Goal: Task Accomplishment & Management: Manage account settings

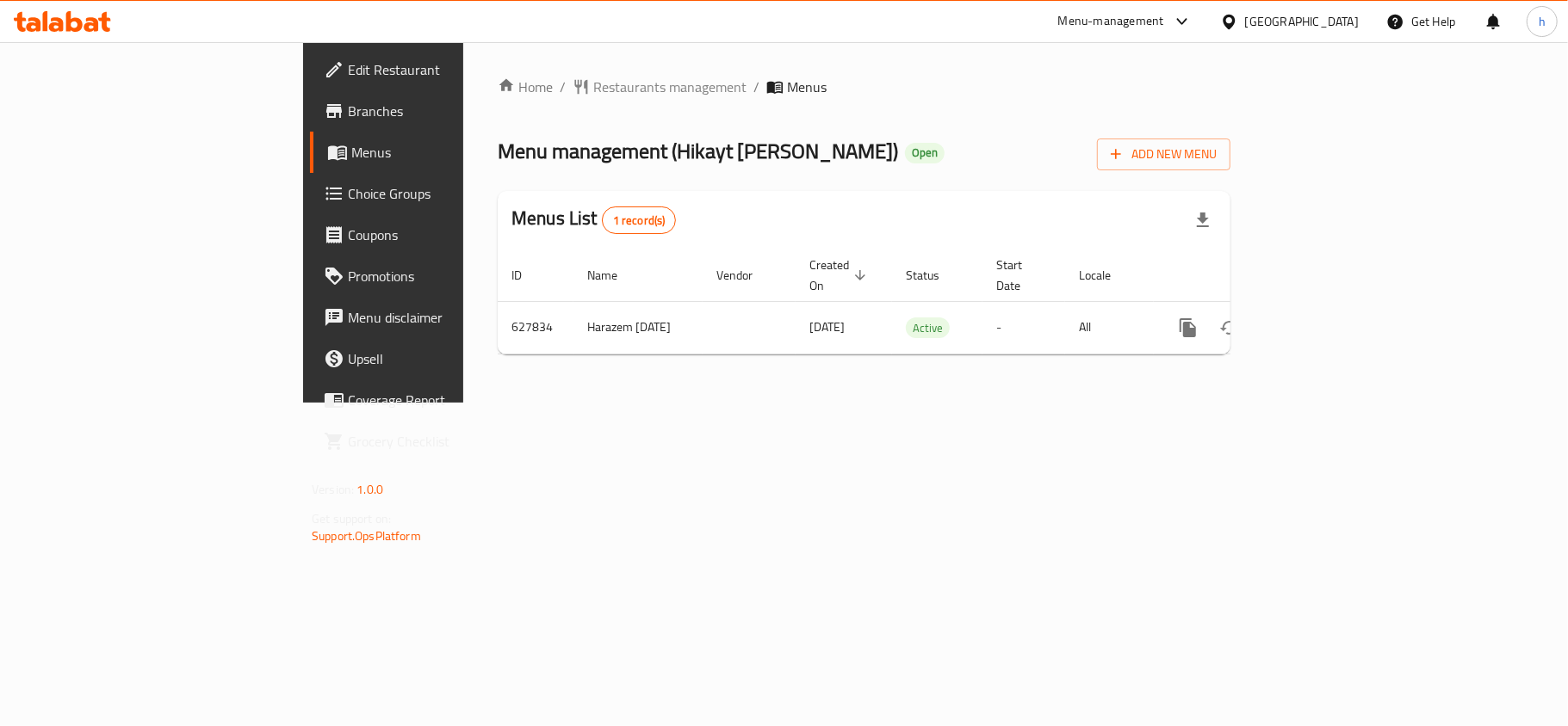
click at [1334, 12] on div "[GEOGRAPHIC_DATA]" at bounding box center [1301, 21] width 113 height 19
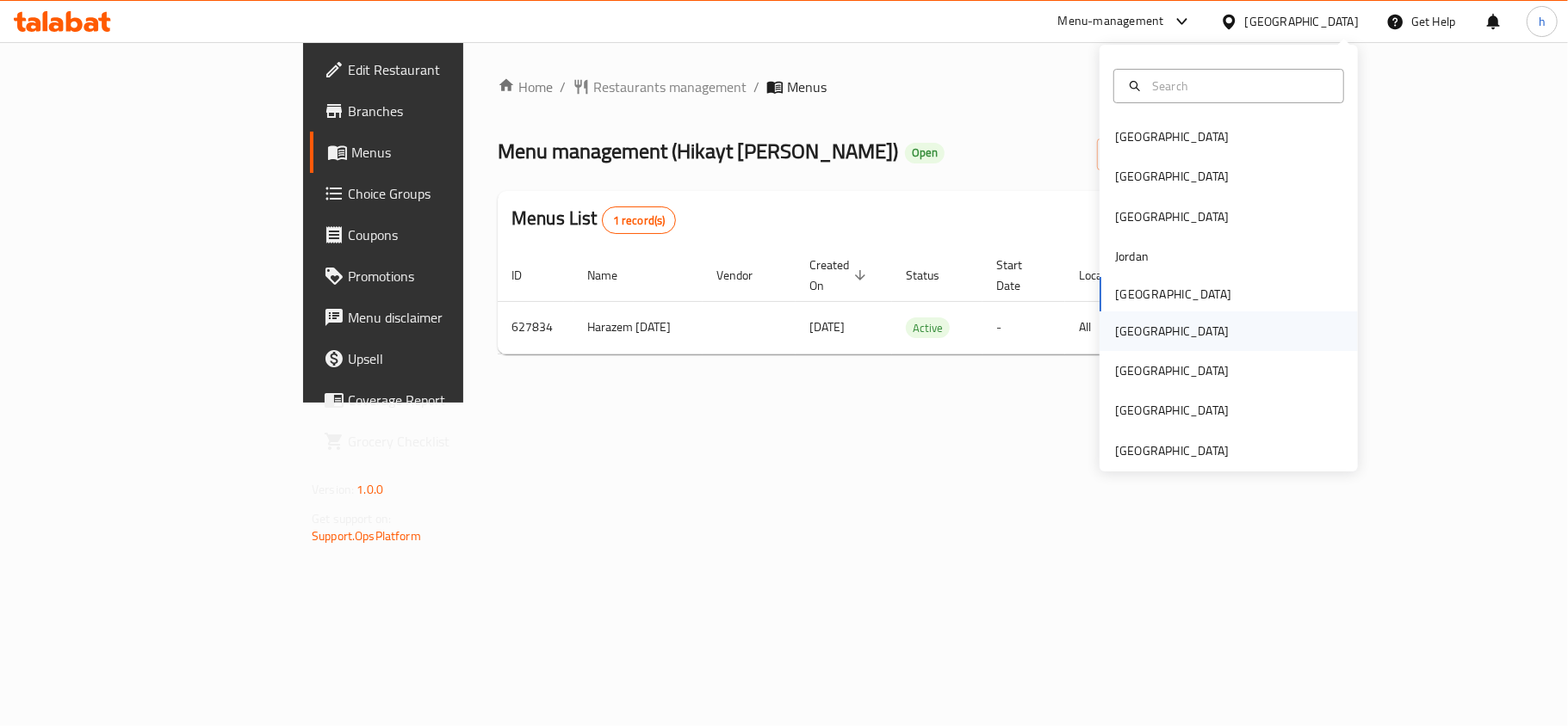
click at [1136, 335] on div "[GEOGRAPHIC_DATA]" at bounding box center [1173, 332] width 141 height 40
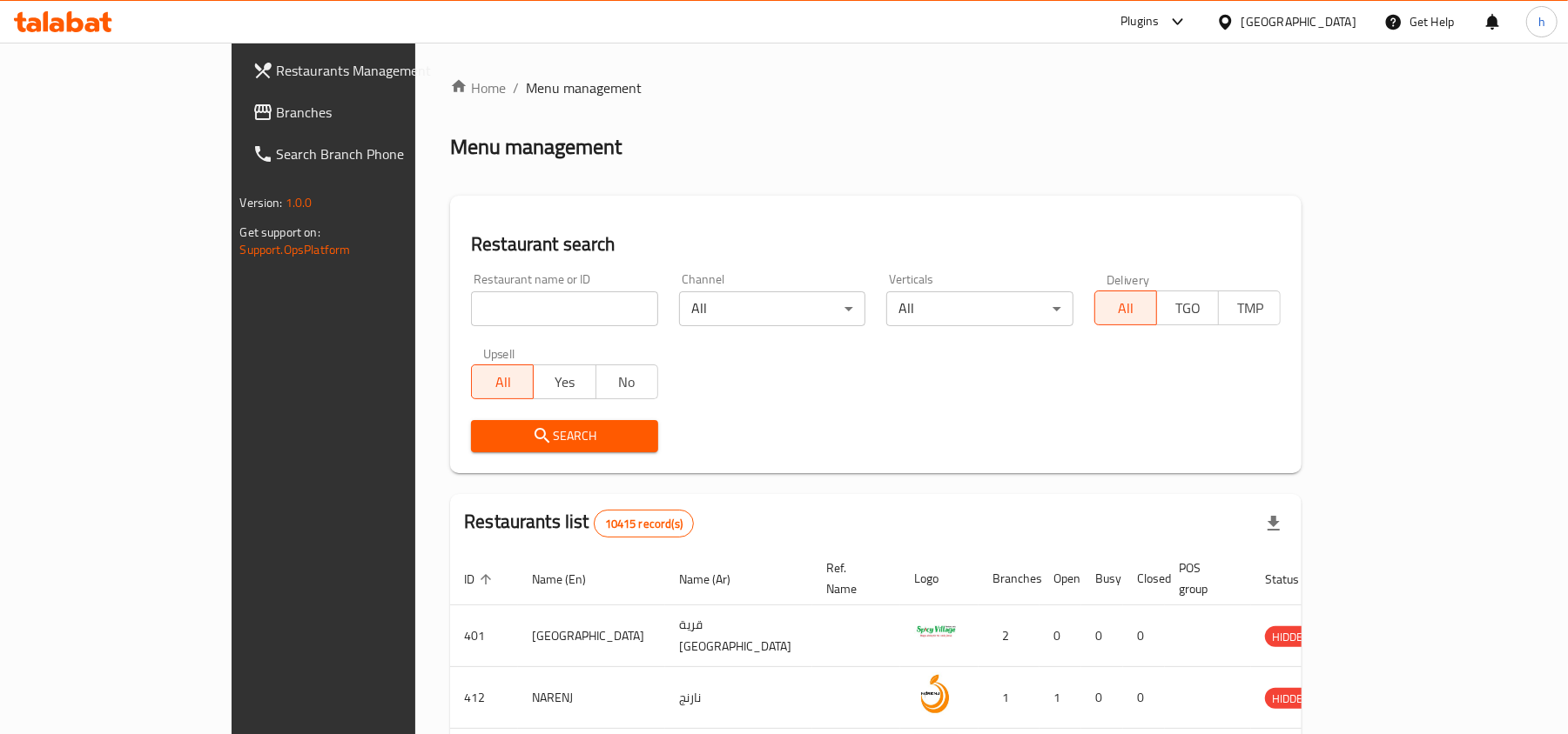
click at [277, 102] on span "Branches" at bounding box center [378, 112] width 203 height 21
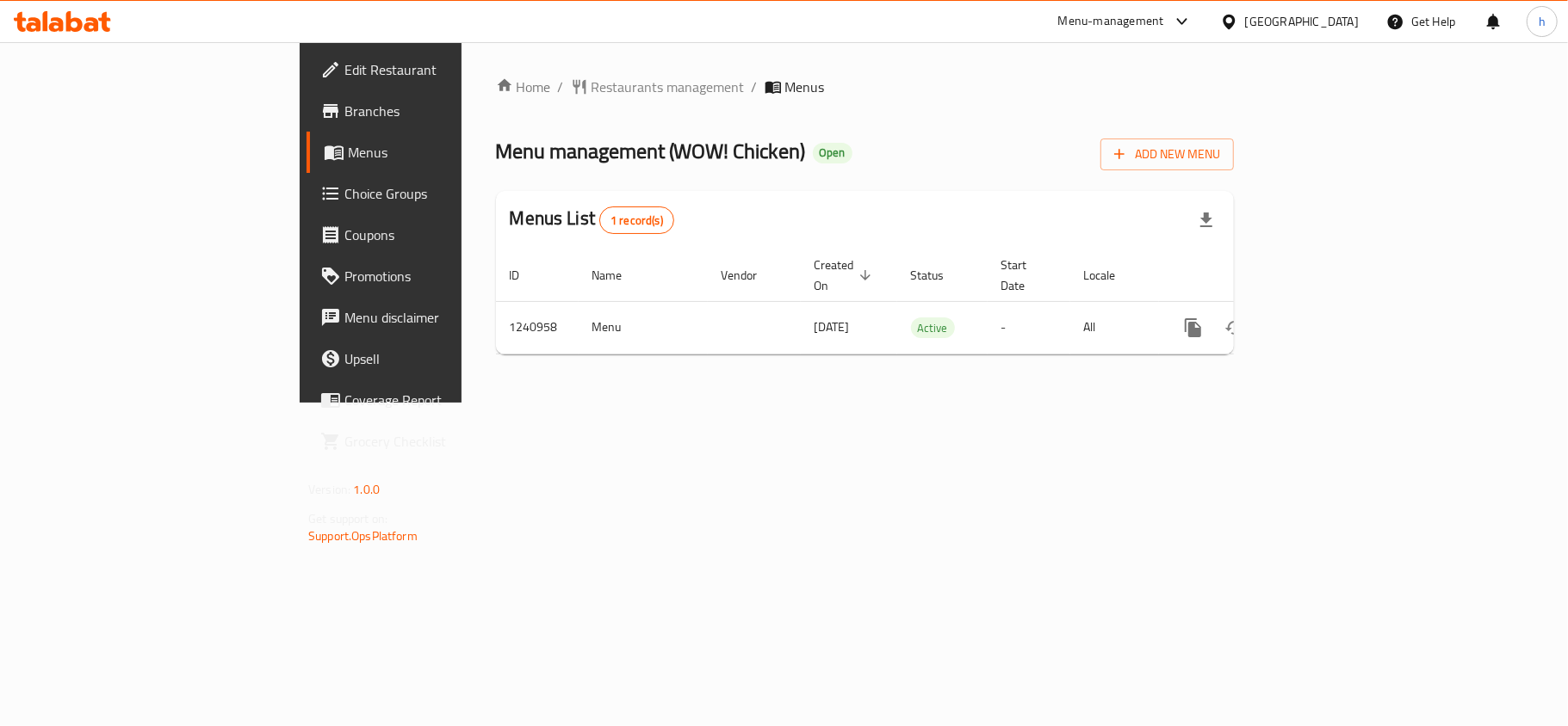
click at [1245, 21] on div at bounding box center [1233, 21] width 25 height 19
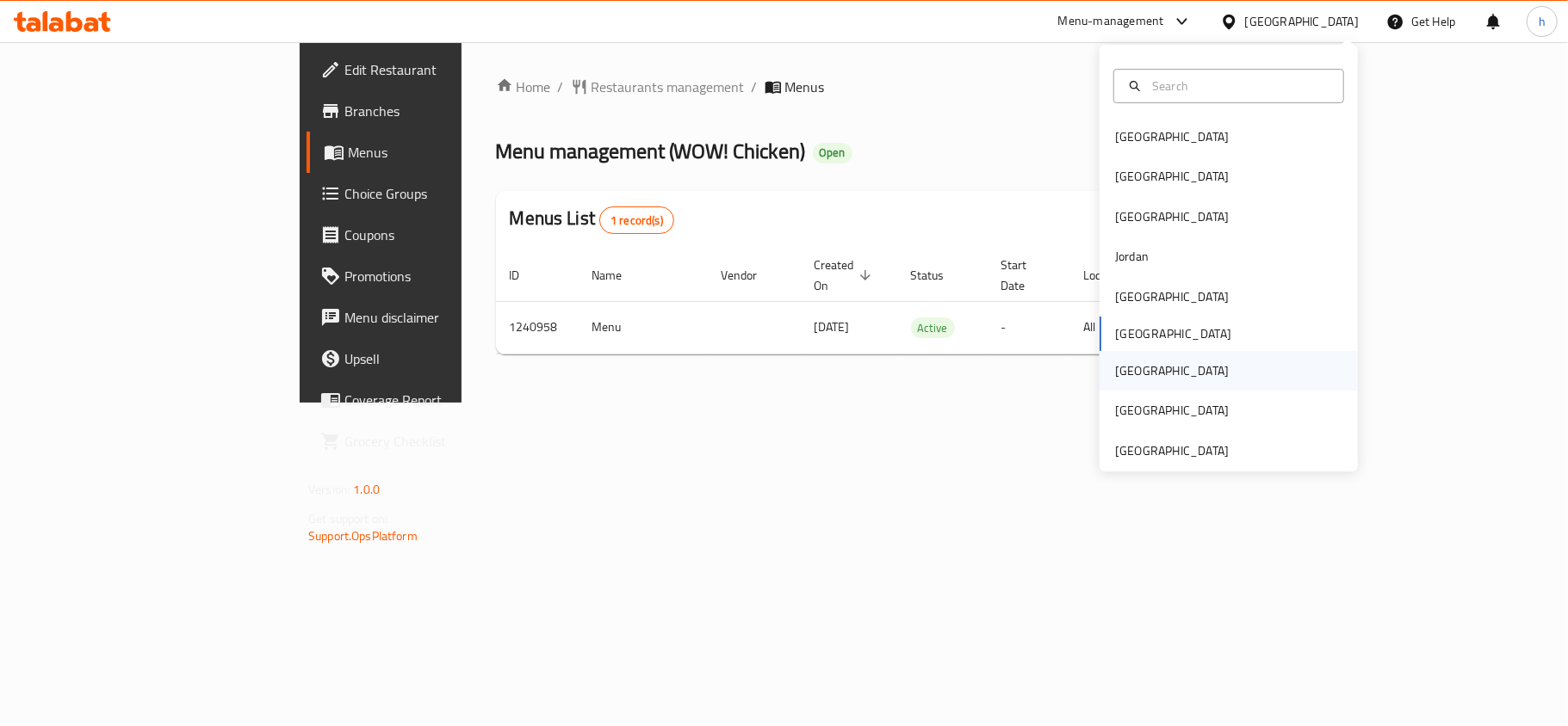
click at [1120, 373] on div "[GEOGRAPHIC_DATA]" at bounding box center [1172, 371] width 113 height 19
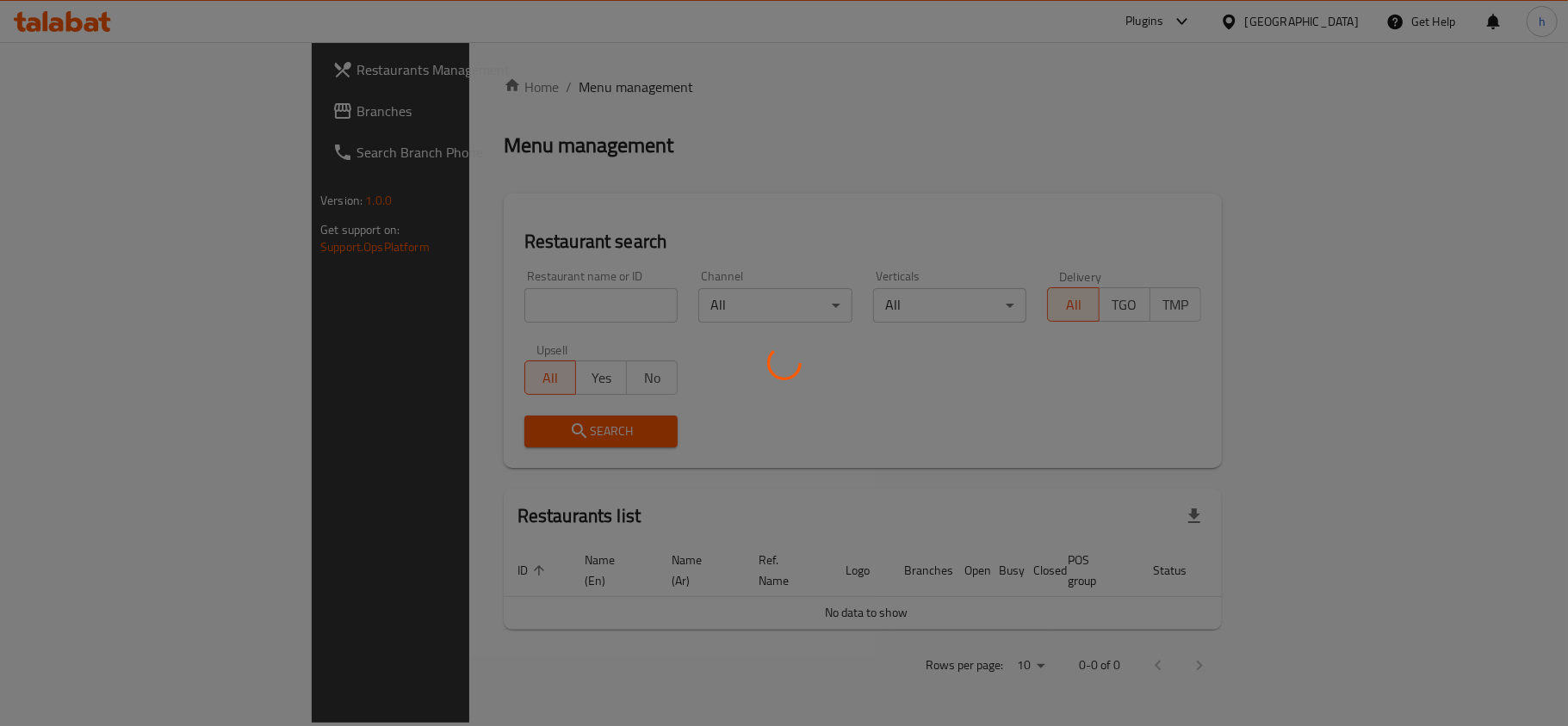
click at [73, 117] on div at bounding box center [784, 363] width 1568 height 726
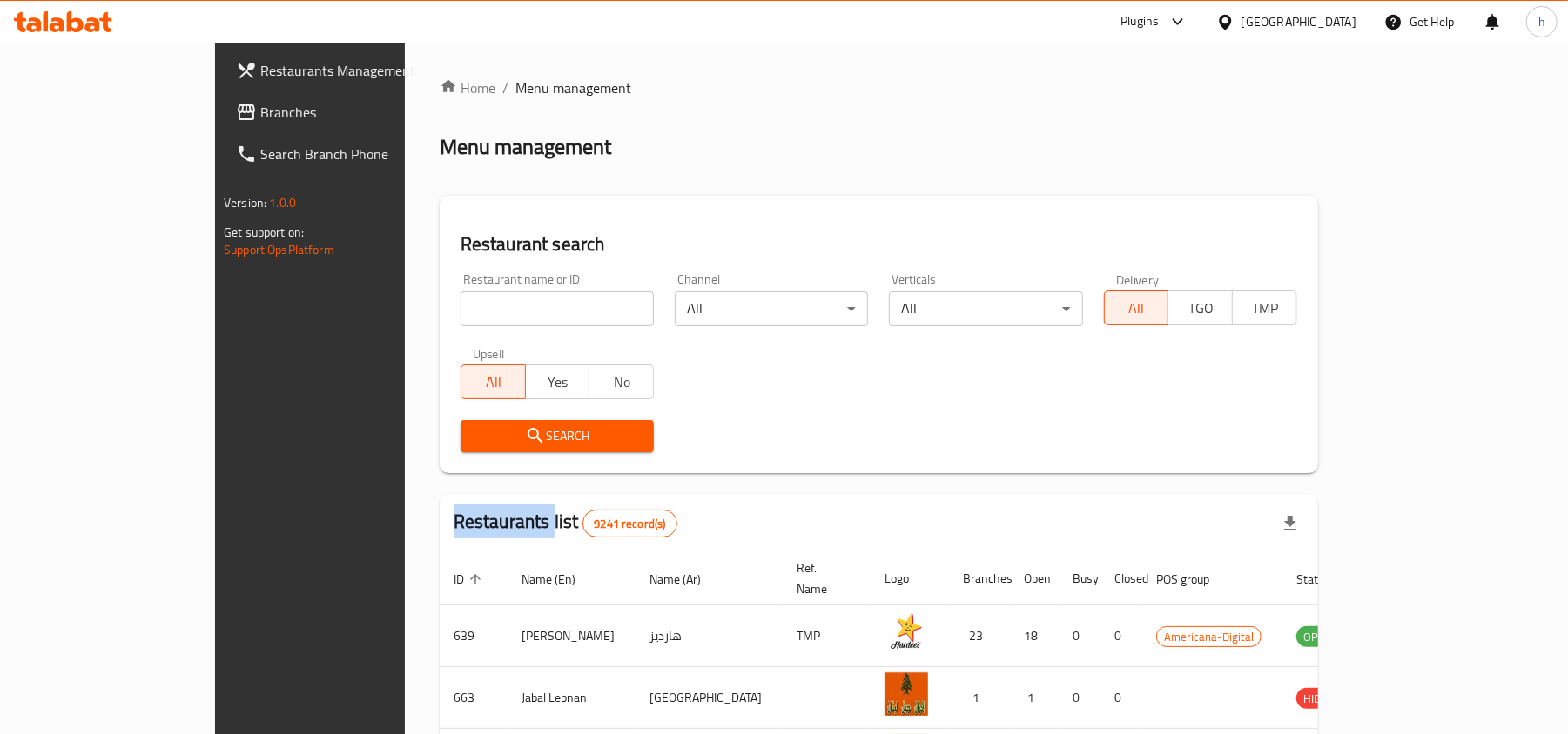
click at [73, 118] on div at bounding box center [784, 367] width 1568 height 734
click at [260, 118] on span "Branches" at bounding box center [361, 112] width 203 height 21
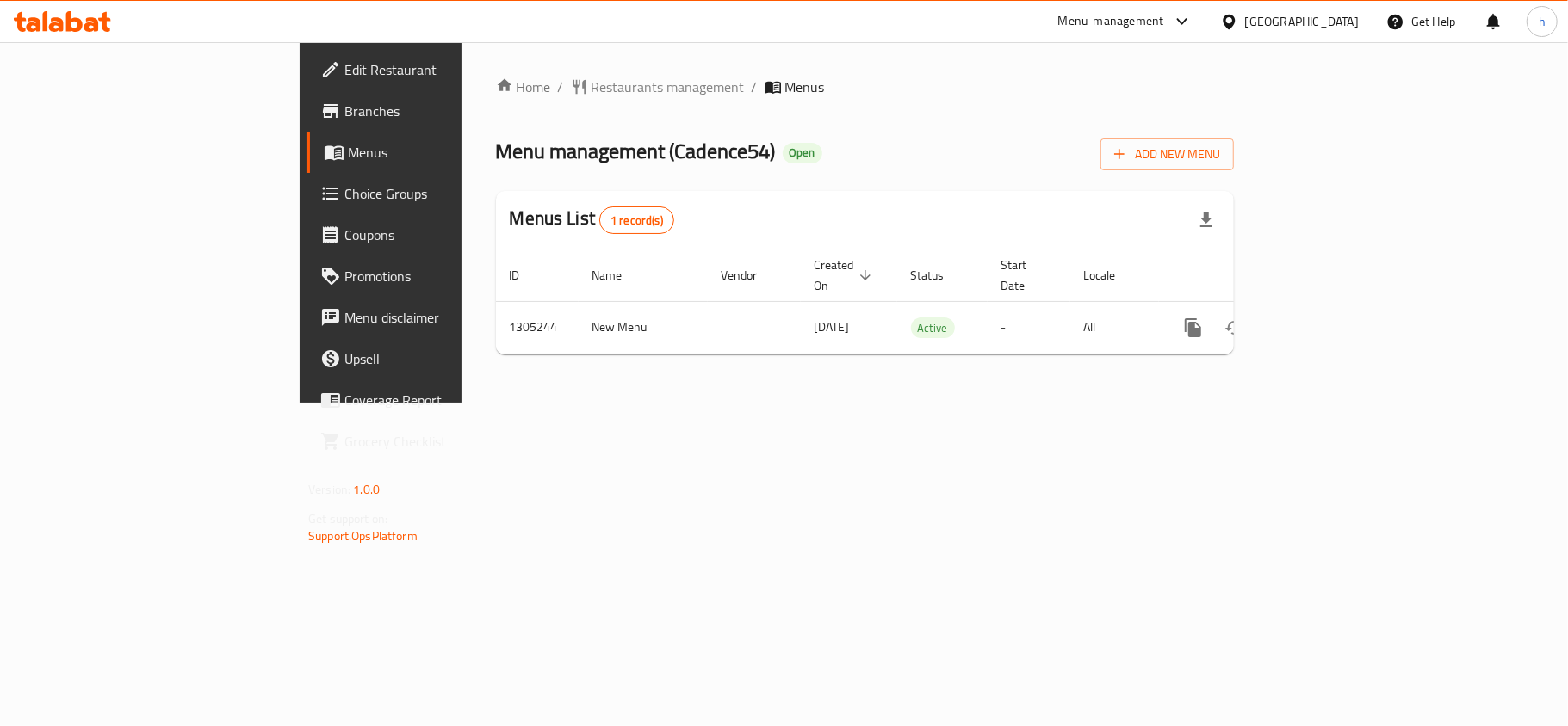
click at [708, 83] on ol "Home / Restaurants management / Menus" at bounding box center [865, 87] width 738 height 21
click at [56, 25] on icon at bounding box center [56, 24] width 15 height 15
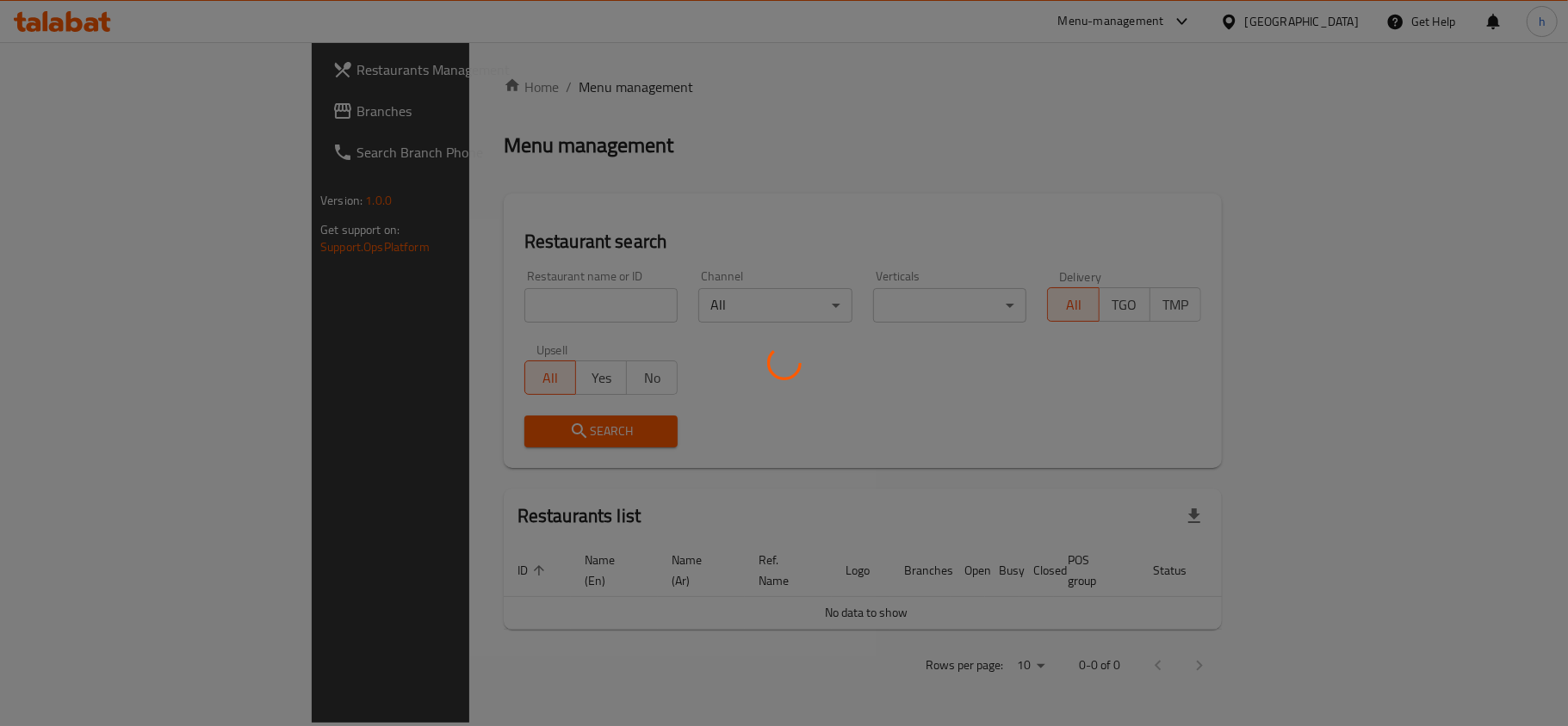
click at [73, 111] on div at bounding box center [784, 363] width 1568 height 726
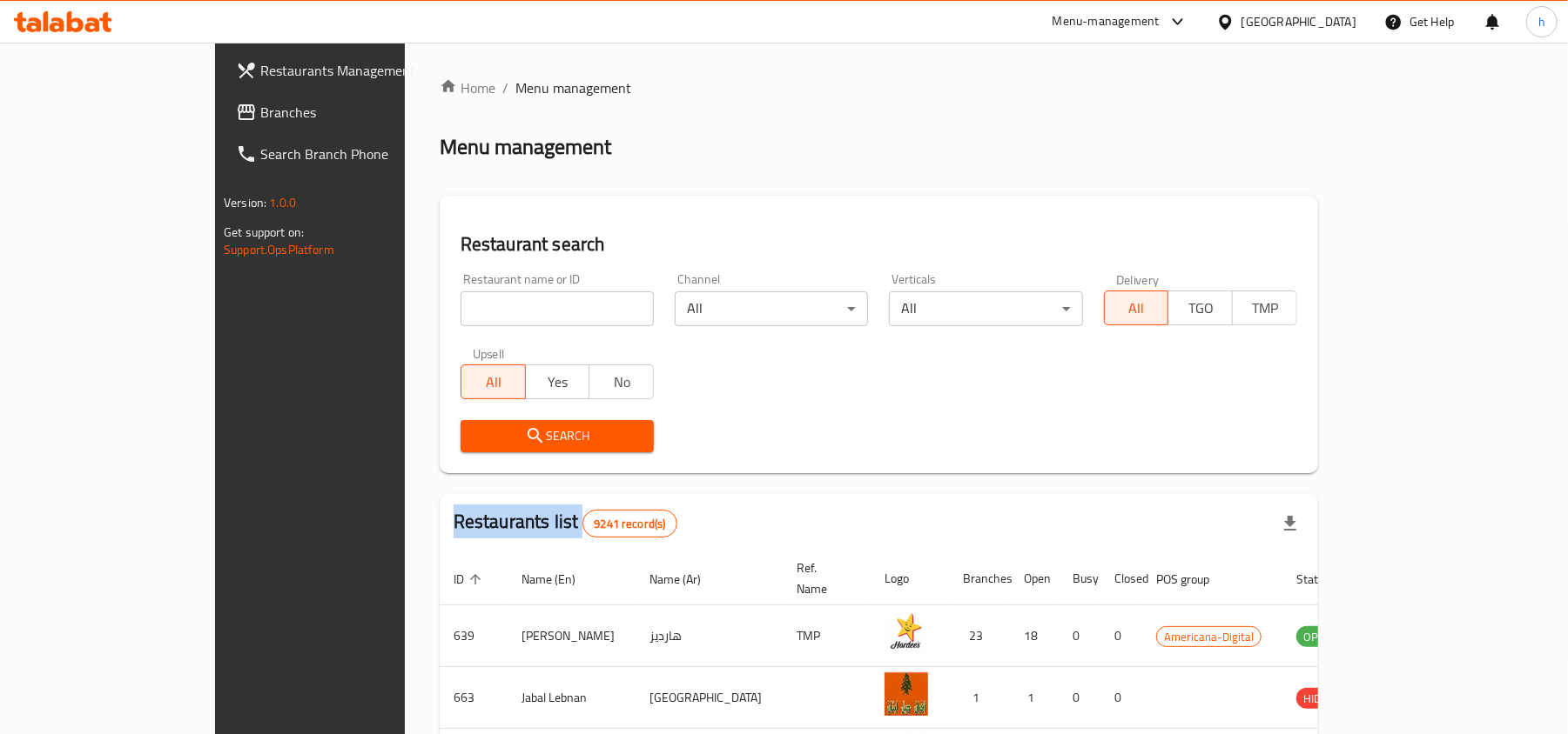
click at [73, 113] on div at bounding box center [784, 367] width 1568 height 734
click at [260, 113] on span "Branches" at bounding box center [361, 112] width 203 height 21
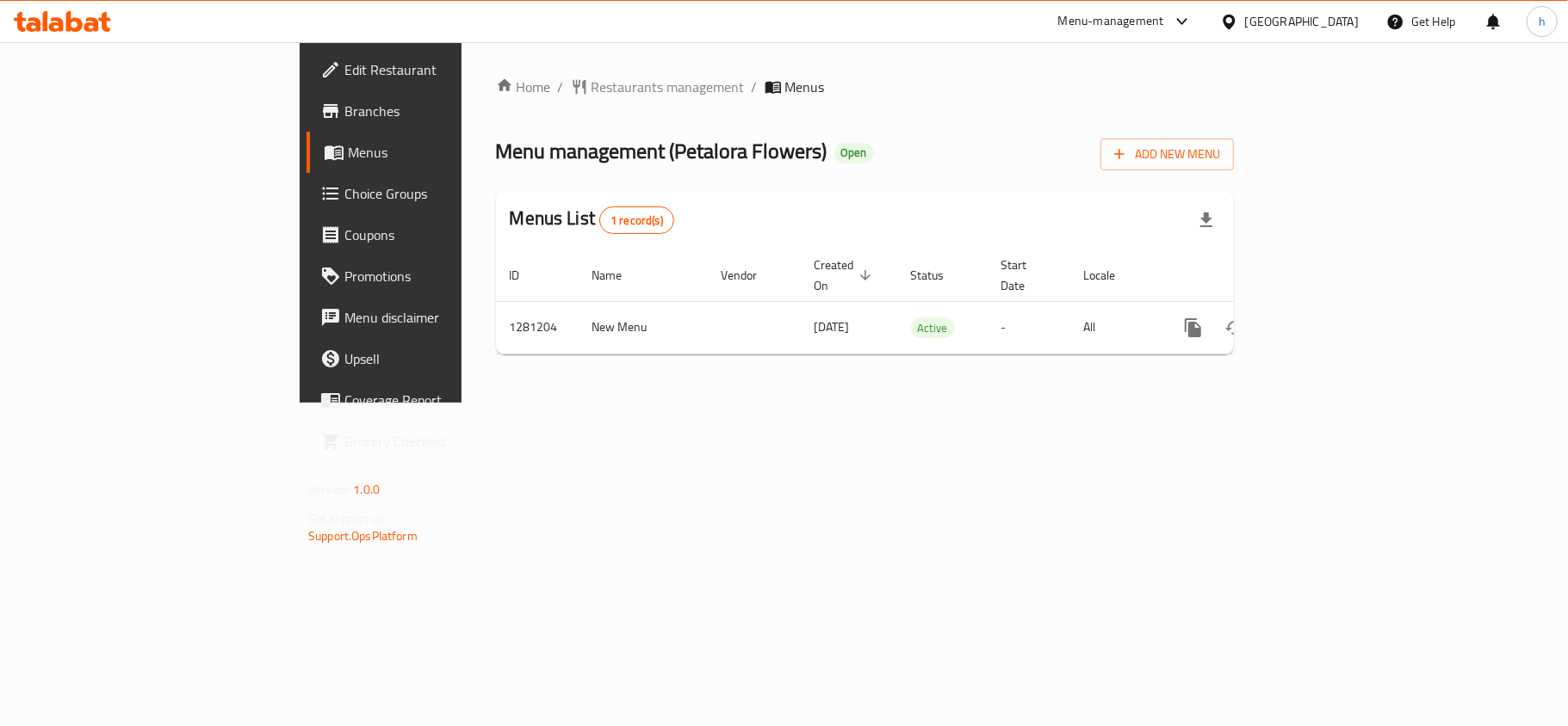
click at [84, 27] on icon at bounding box center [92, 24] width 15 height 15
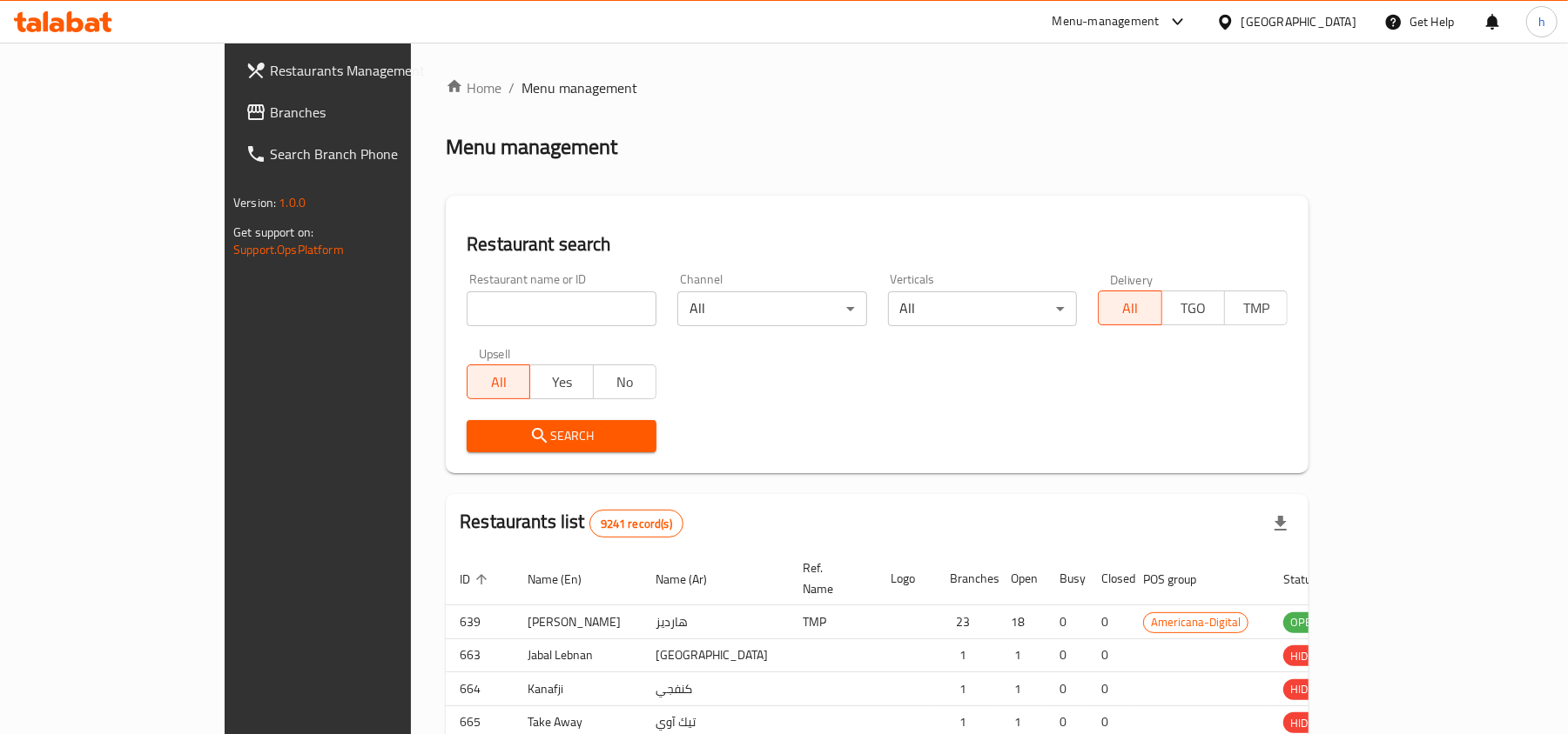
click at [57, 98] on div at bounding box center [784, 367] width 1568 height 734
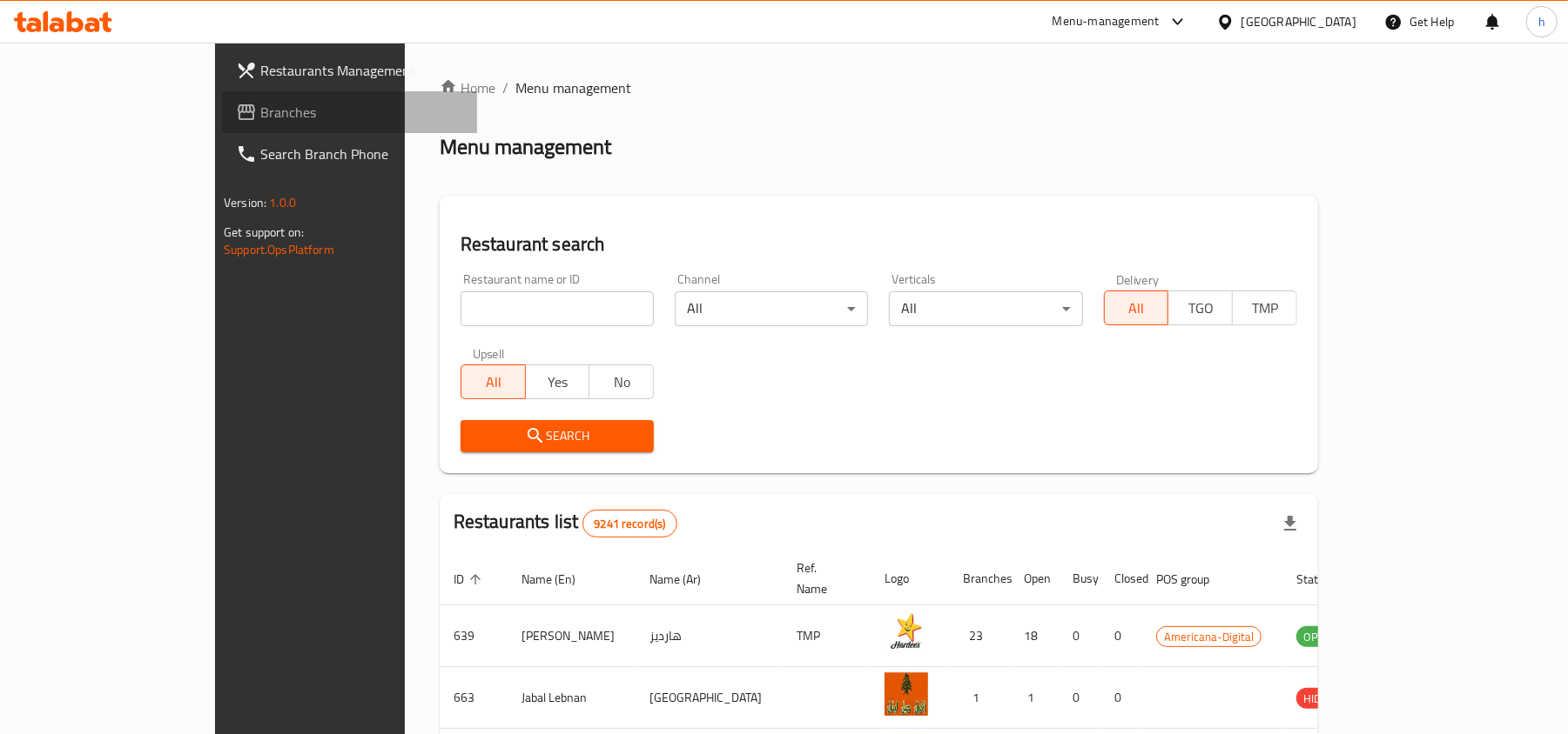
click at [260, 120] on span "Branches" at bounding box center [361, 112] width 203 height 21
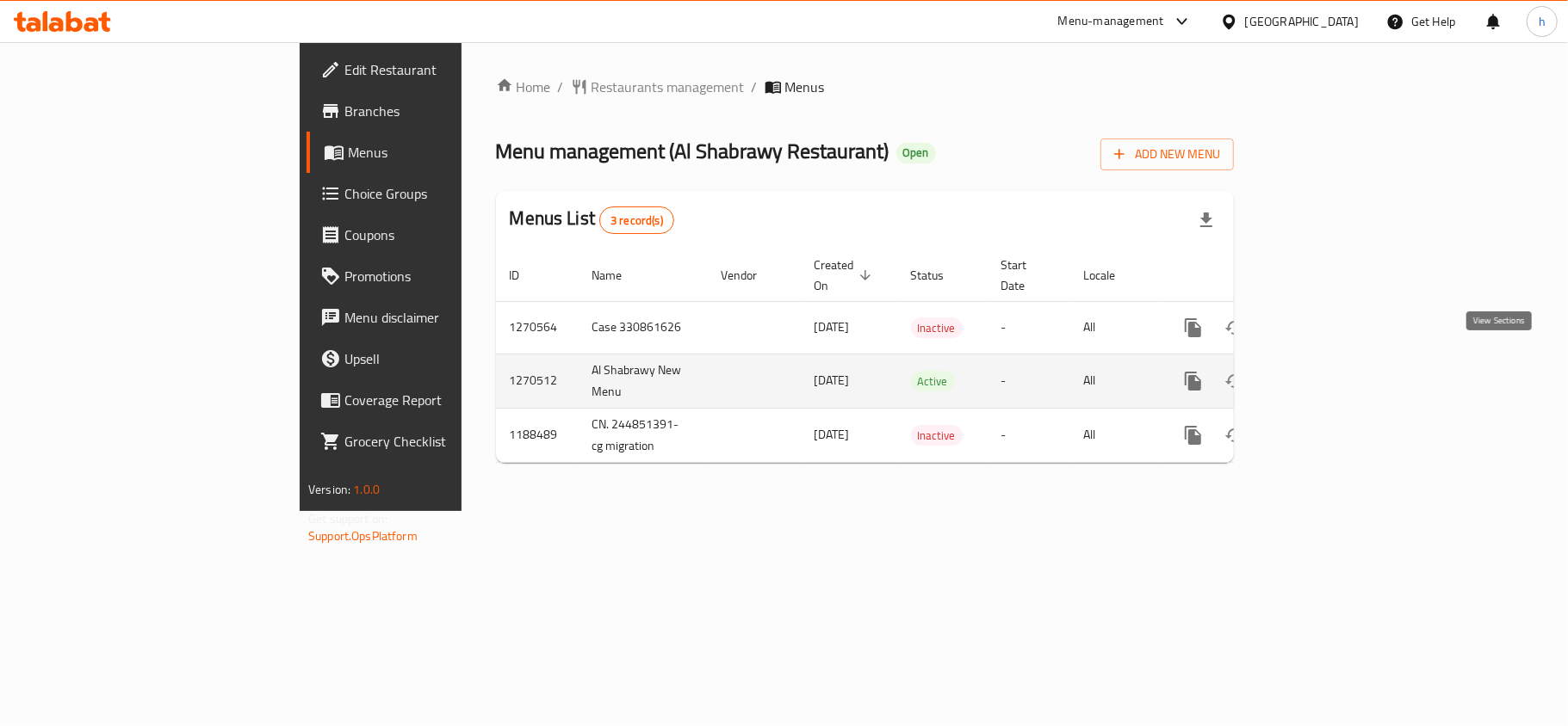
click at [1328, 371] on icon "enhanced table" at bounding box center [1318, 381] width 21 height 21
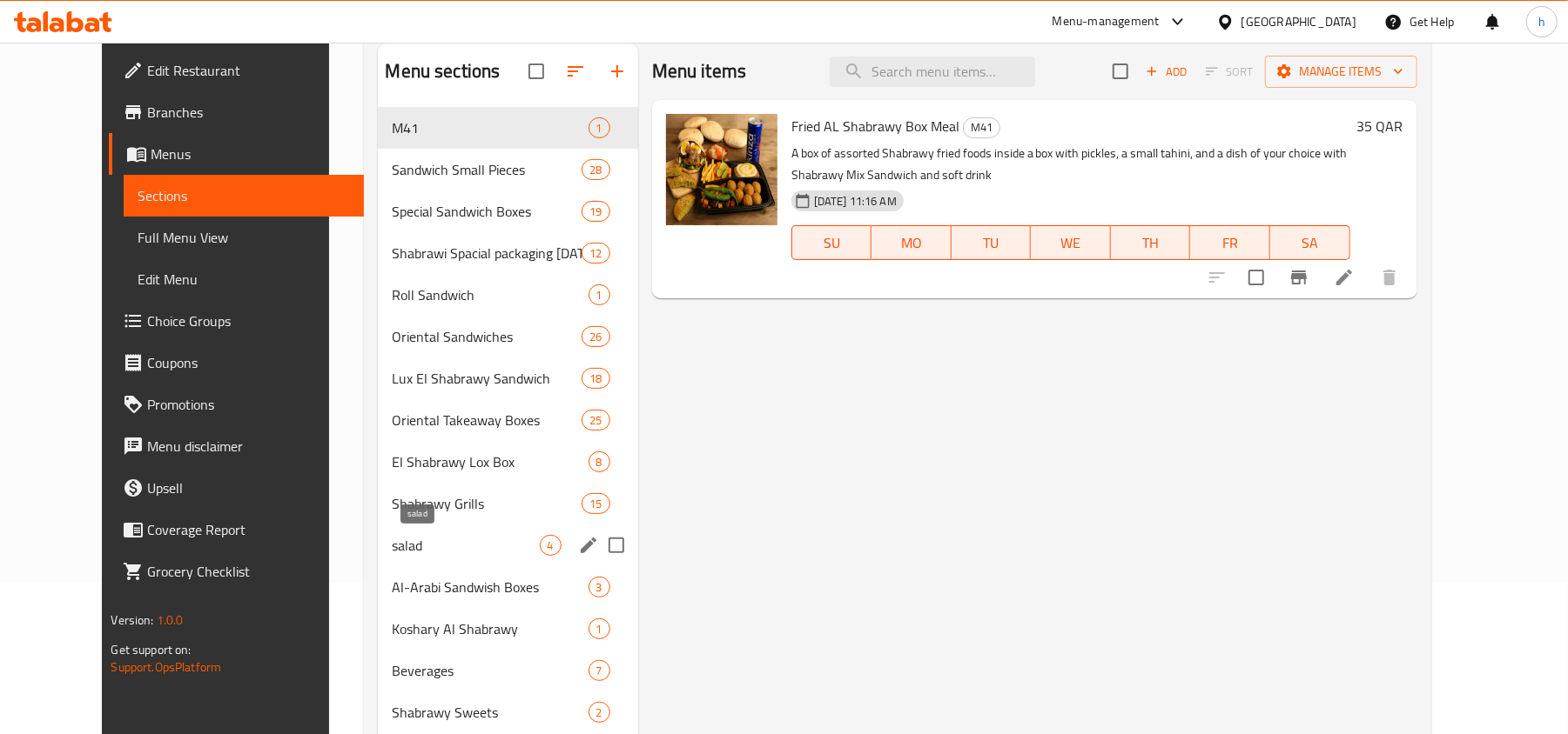
scroll to position [245, 0]
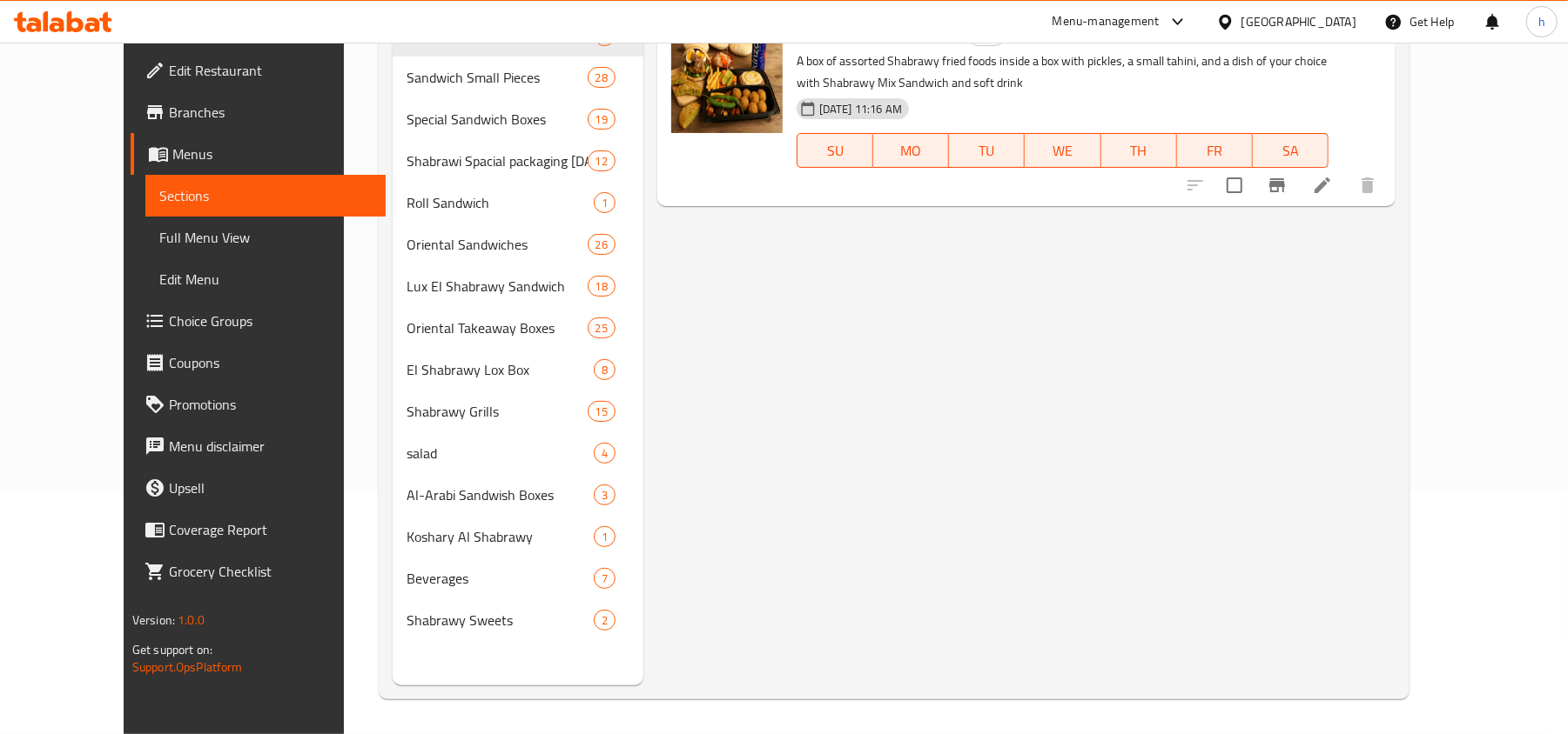
click at [169, 322] on span "Choice Groups" at bounding box center [270, 321] width 203 height 21
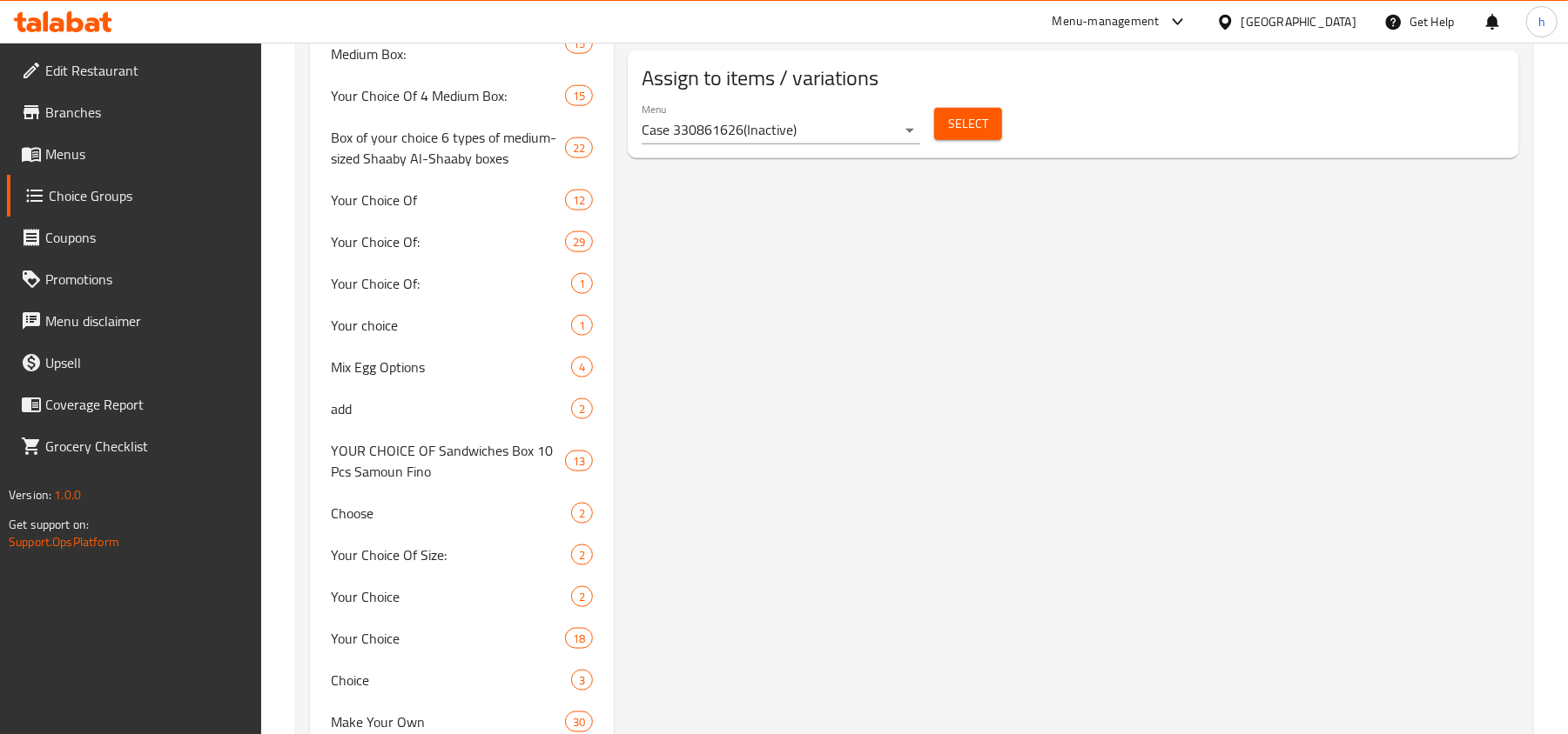
scroll to position [1347, 0]
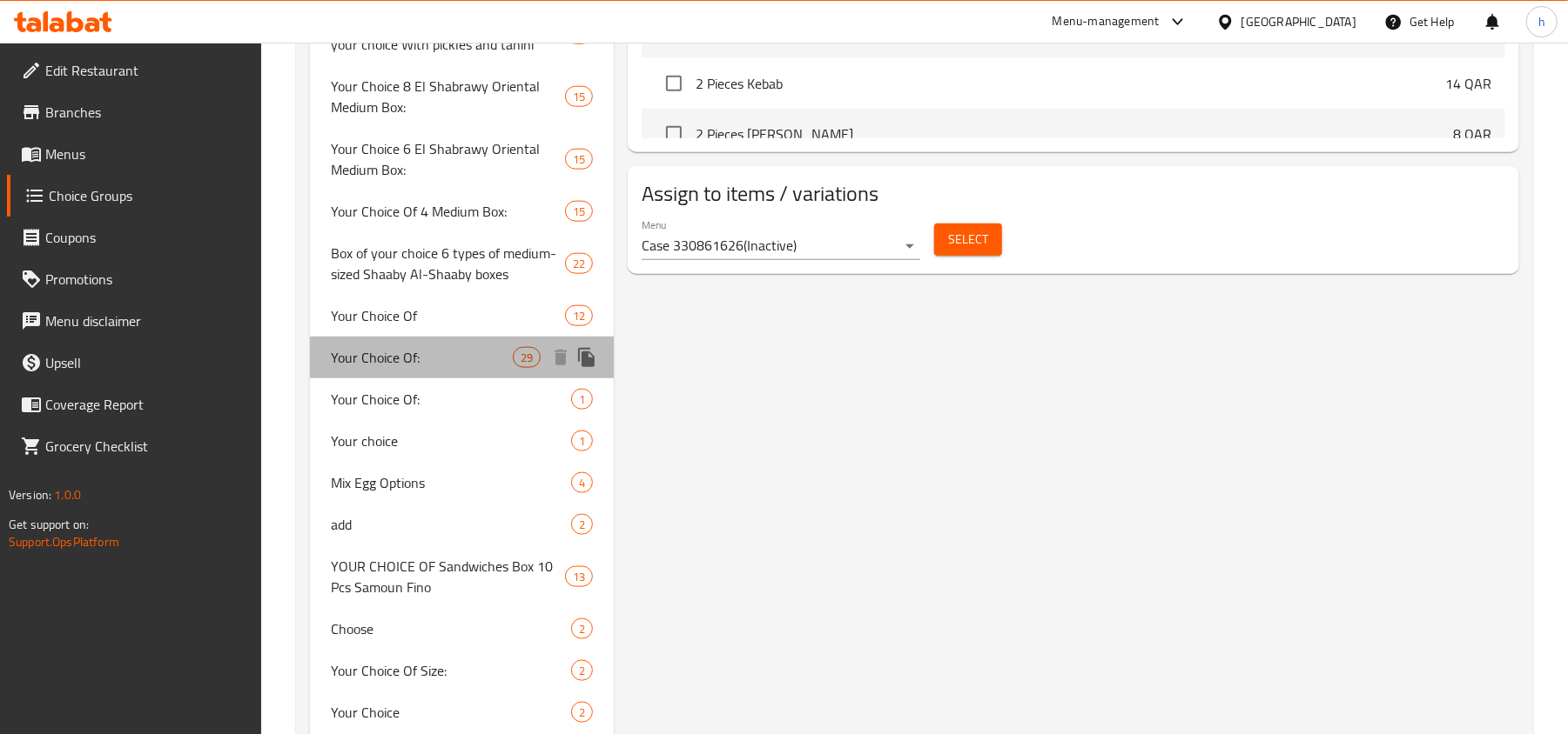
click at [359, 367] on span "Your Choice Of:" at bounding box center [422, 357] width 182 height 21
type input "Your Choice Of:"
type input "إختيارك من:"
type input "4"
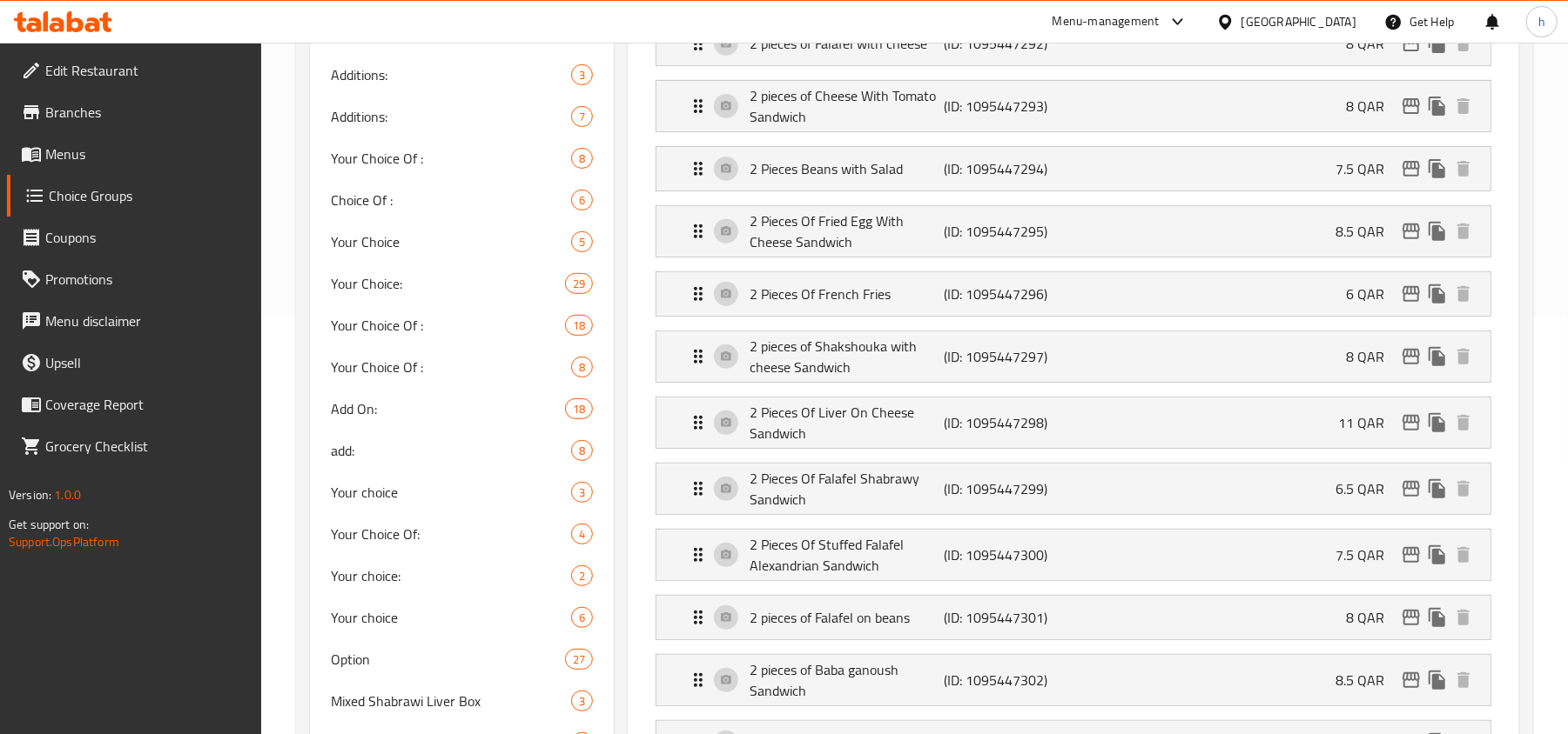
scroll to position [71, 0]
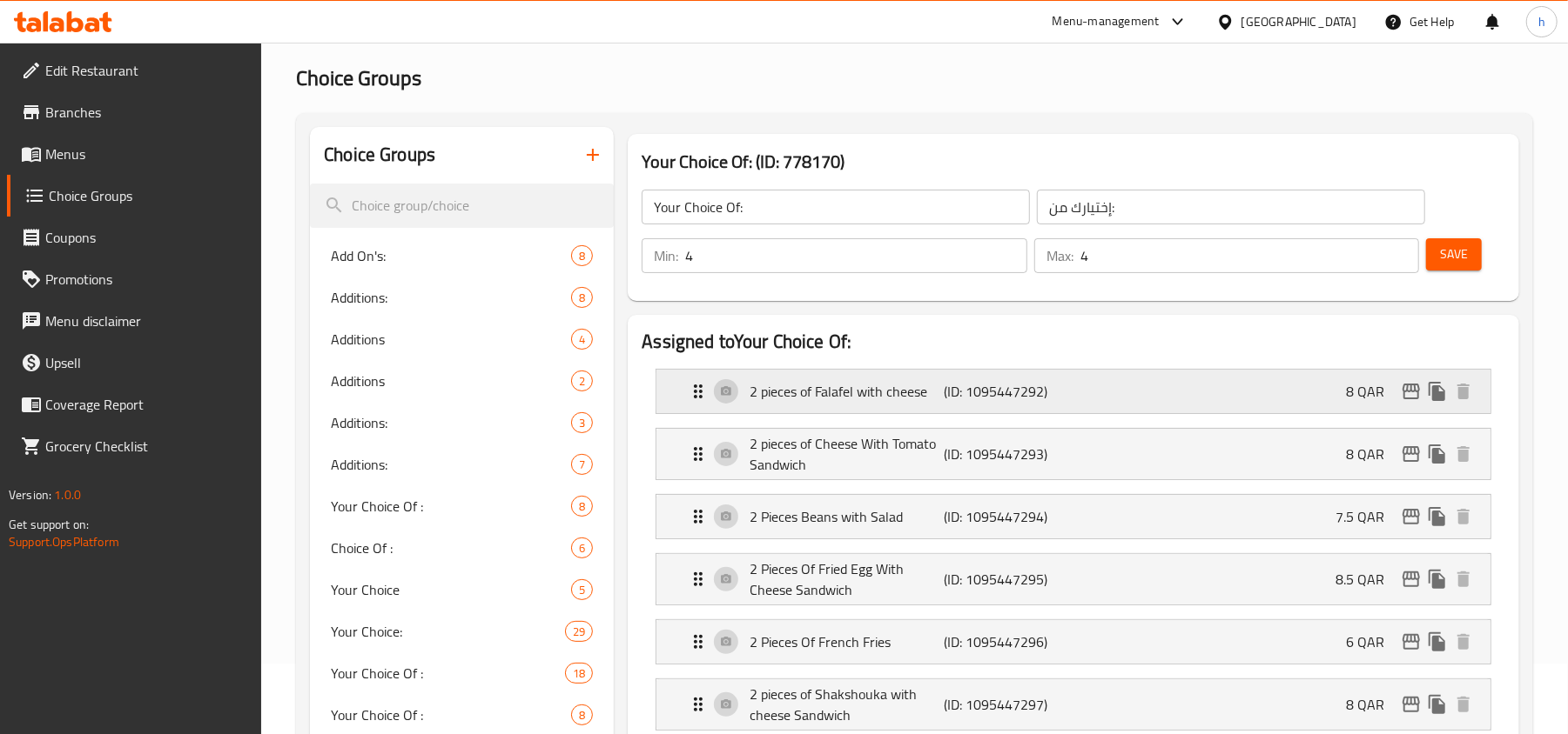
click at [820, 389] on p "2 pieces of Falafel with cheese" at bounding box center [847, 391] width 194 height 21
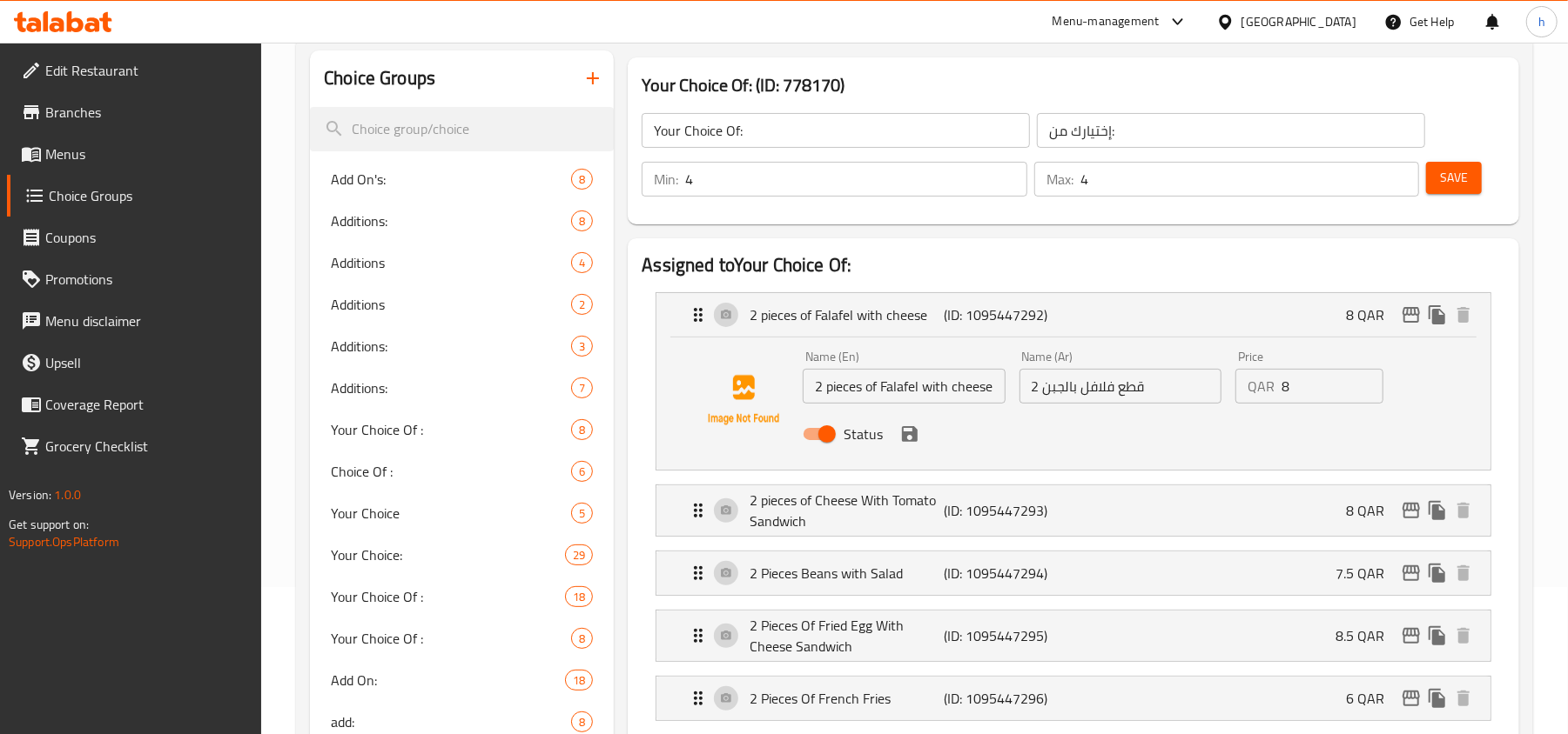
scroll to position [186, 0]
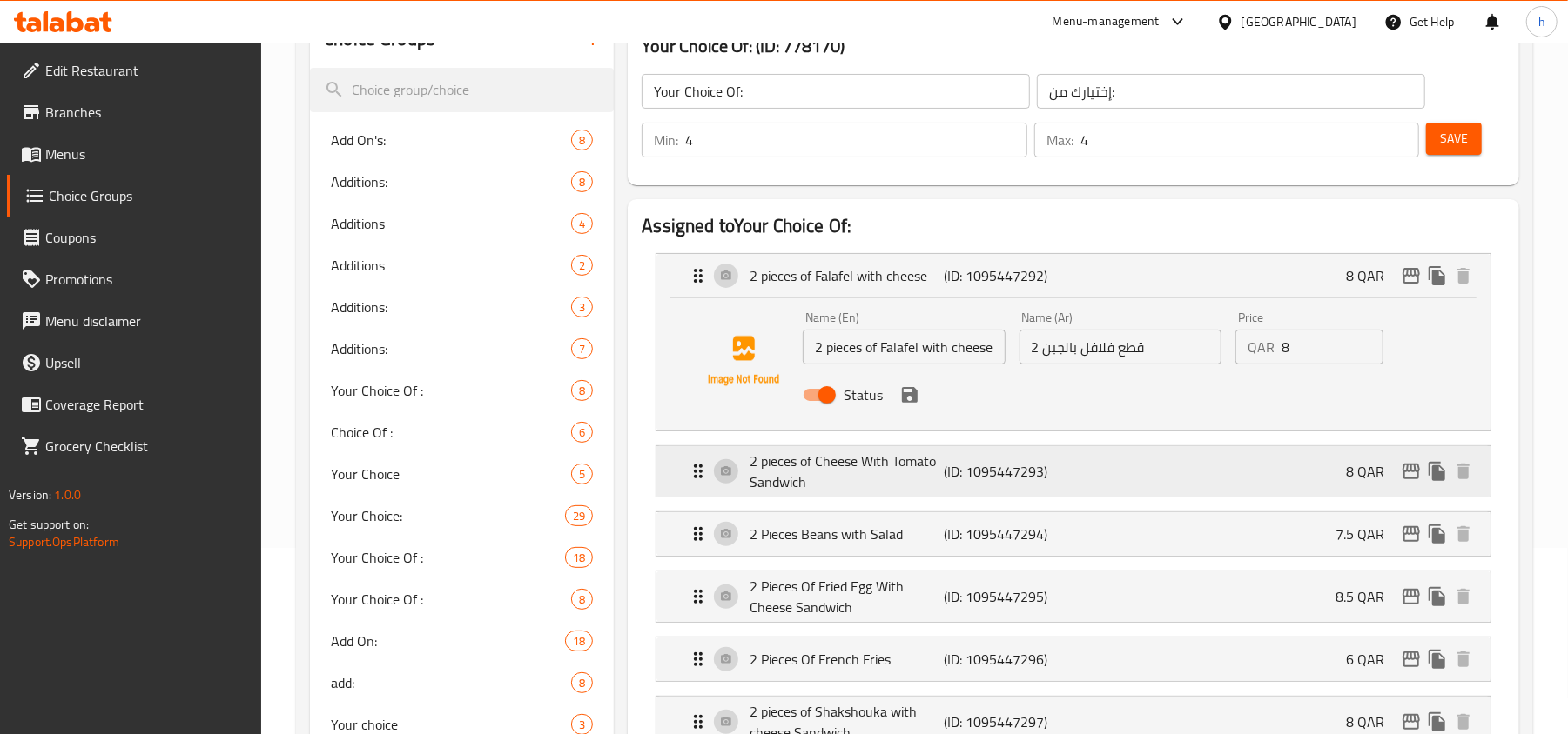
click at [794, 457] on p "2 pieces of Cheese With Tomato Sandwich" at bounding box center [847, 472] width 194 height 42
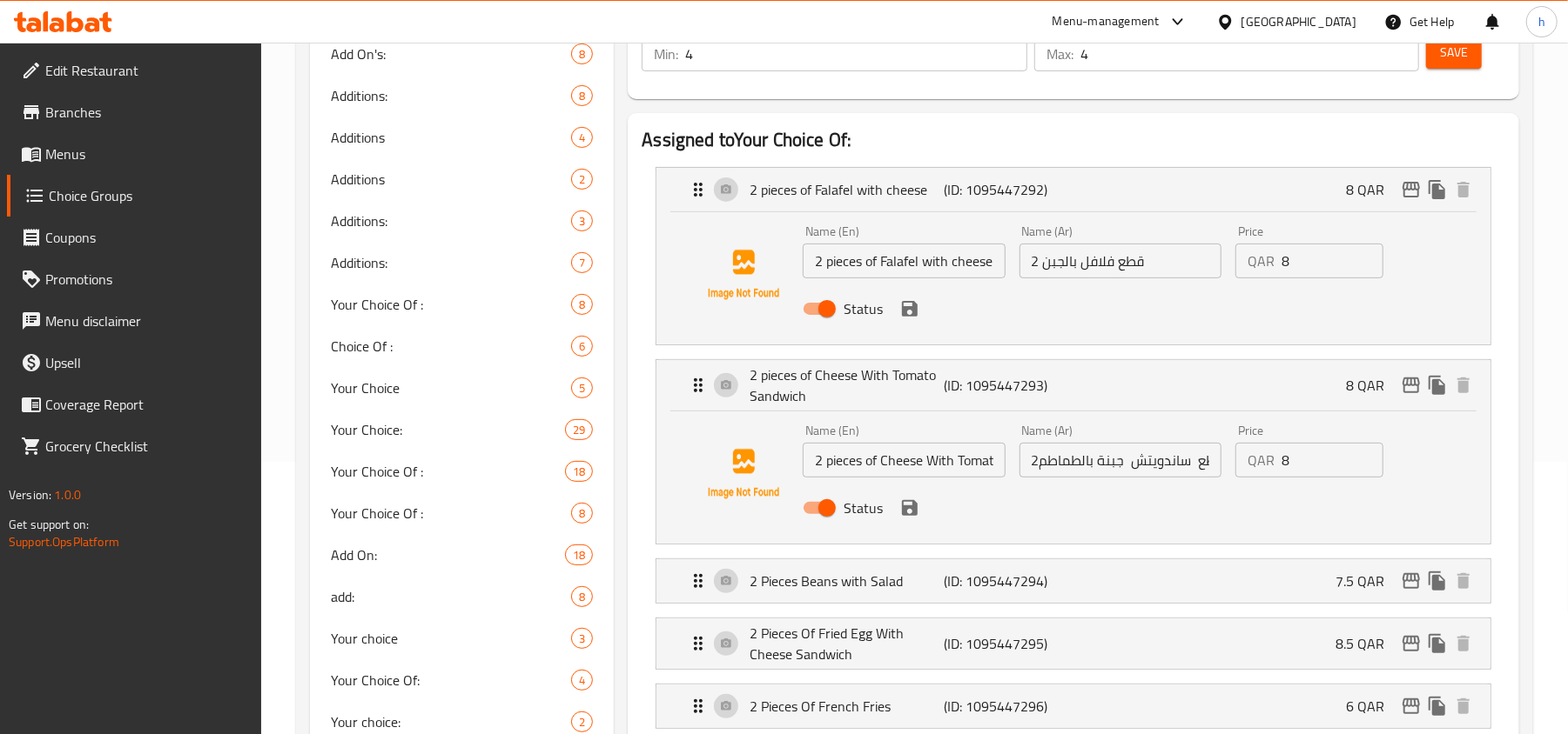
scroll to position [302, 0]
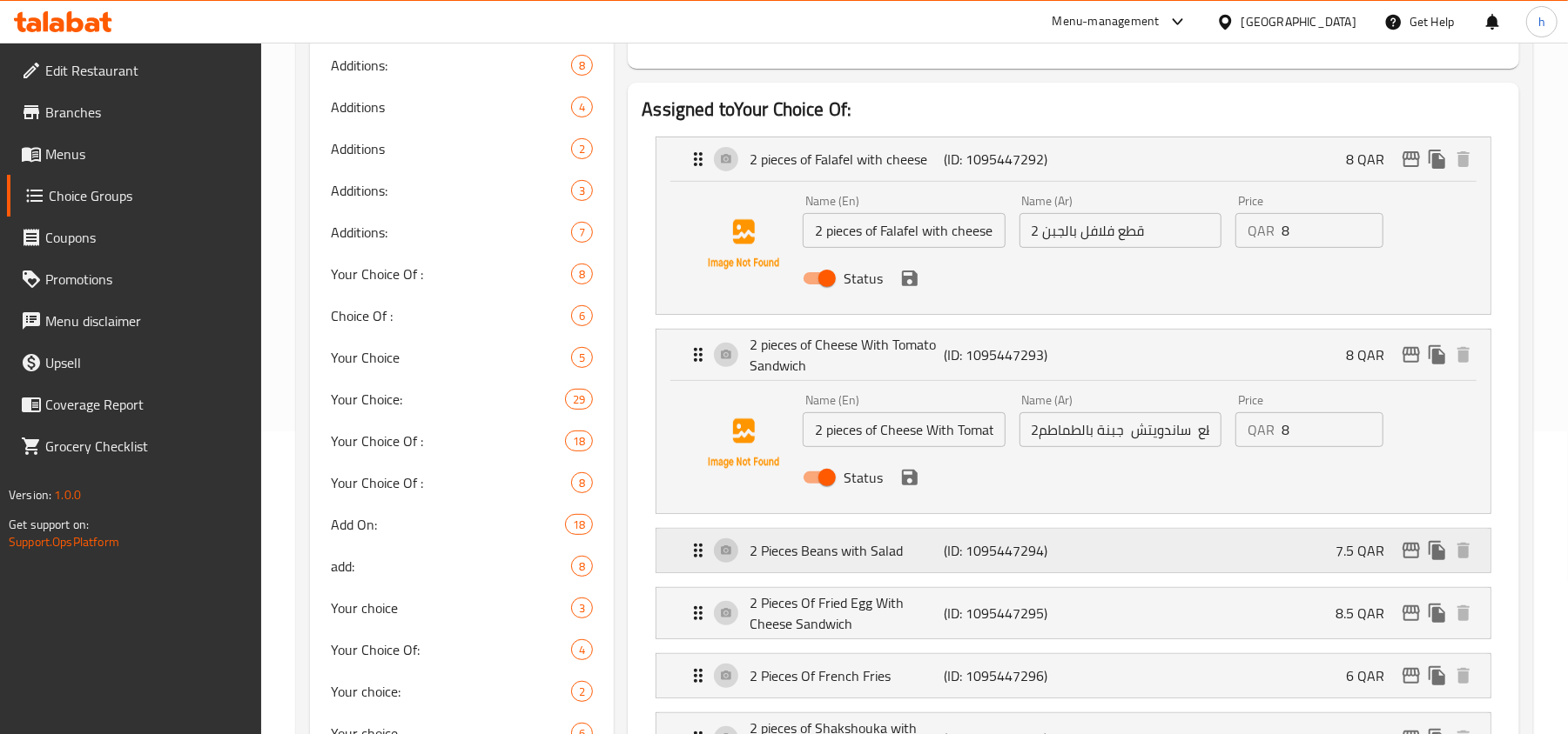
click at [935, 554] on p "2 Pieces Beans with Salad" at bounding box center [847, 551] width 194 height 21
